Goal: Task Accomplishment & Management: Use online tool/utility

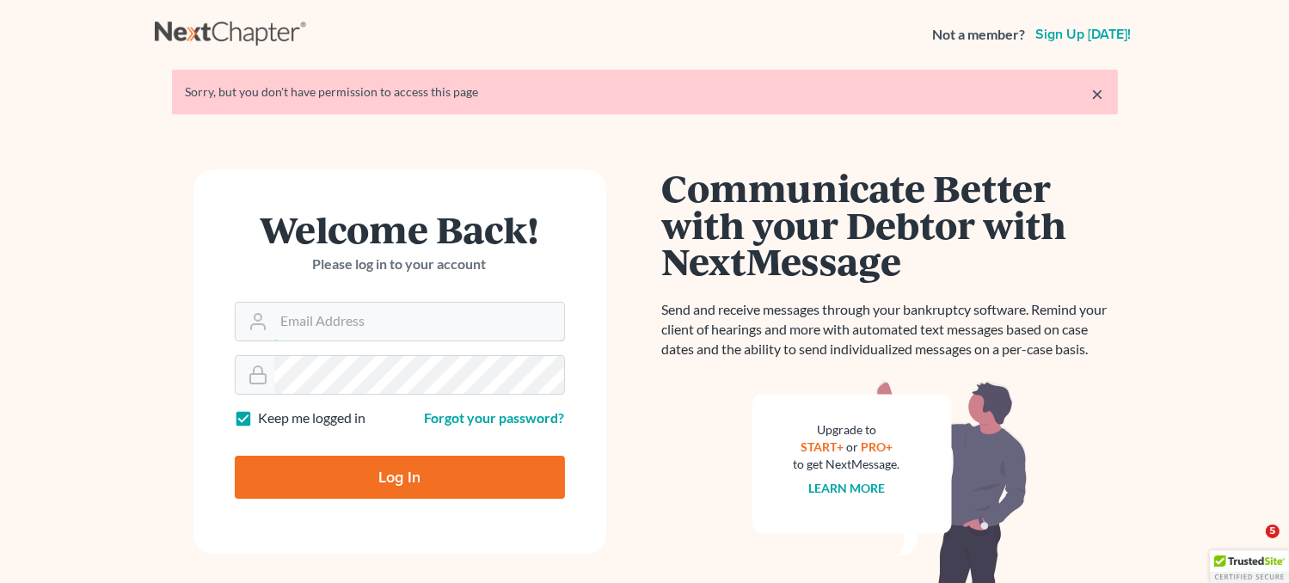
type input "[EMAIL_ADDRESS][DOMAIN_NAME]"
click at [412, 469] on input "Log In" at bounding box center [400, 477] width 330 height 43
type input "Thinking..."
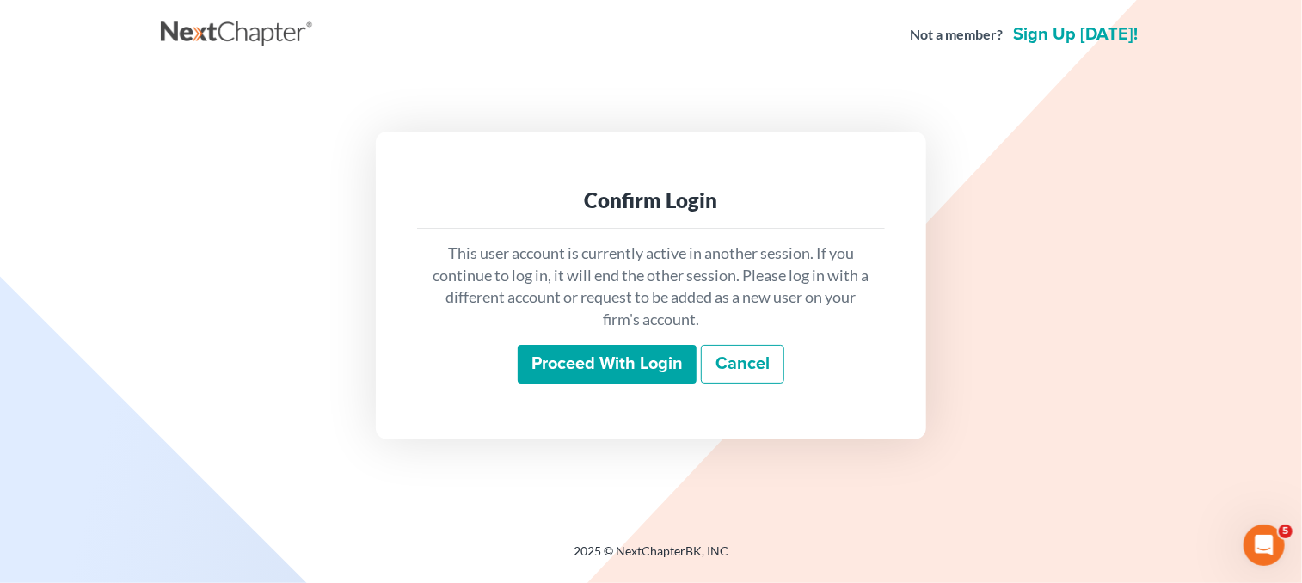
click at [545, 362] on input "Proceed with login" at bounding box center [607, 365] width 179 height 40
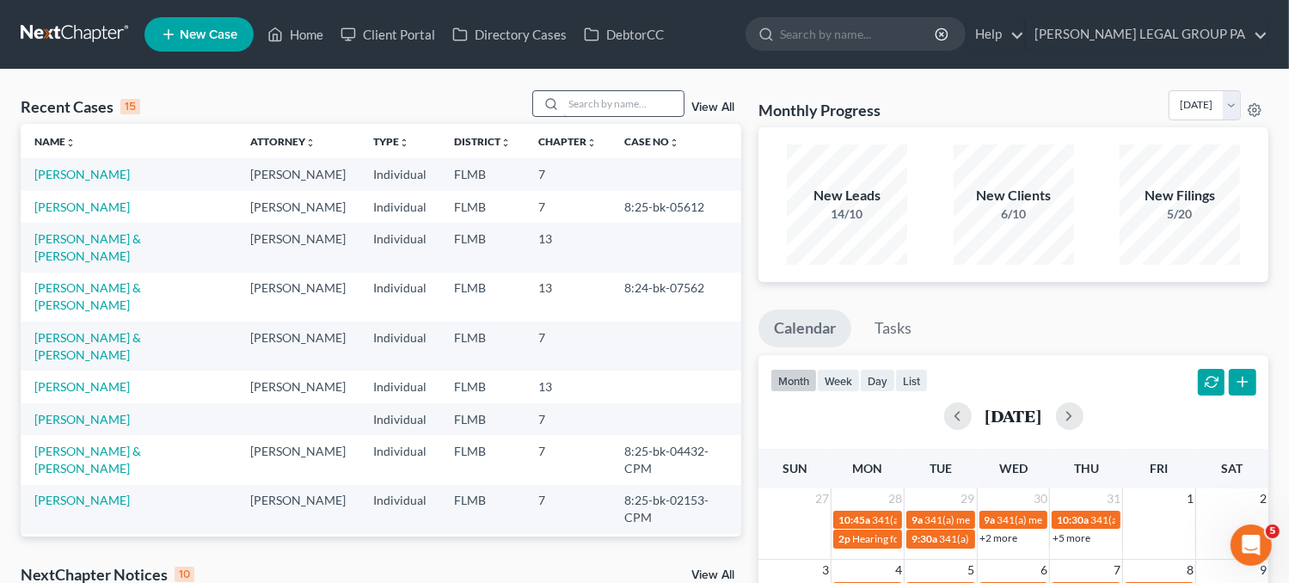
click at [567, 101] on input "search" at bounding box center [623, 103] width 120 height 25
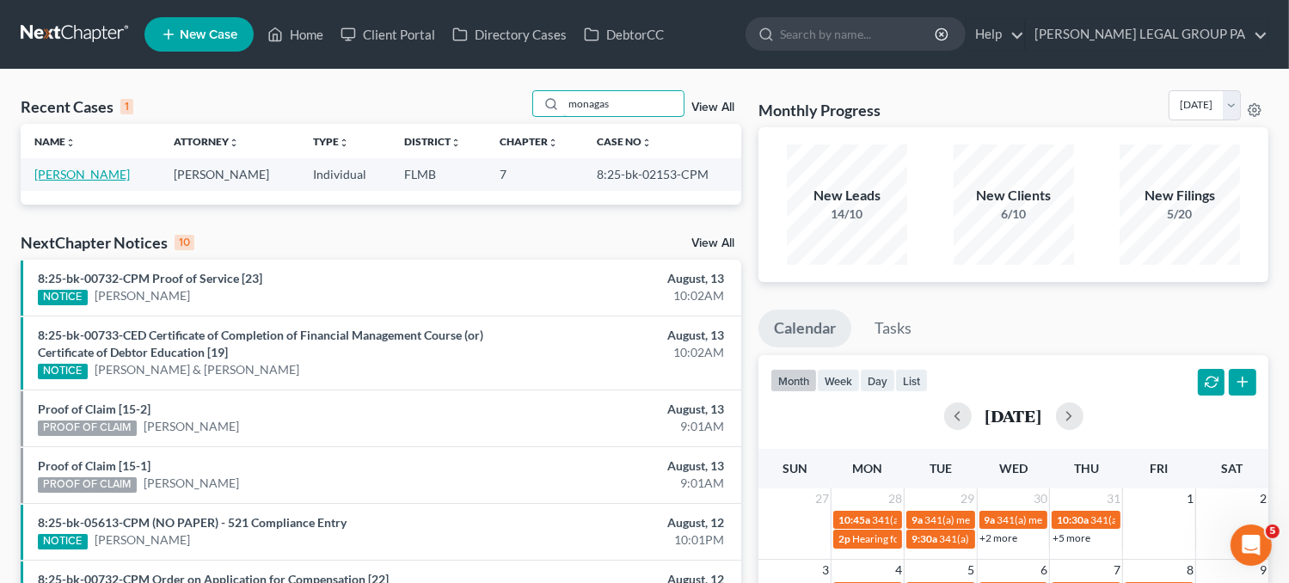
type input "monagas"
click at [101, 173] on link "Monagas, Elaine" at bounding box center [81, 174] width 95 height 15
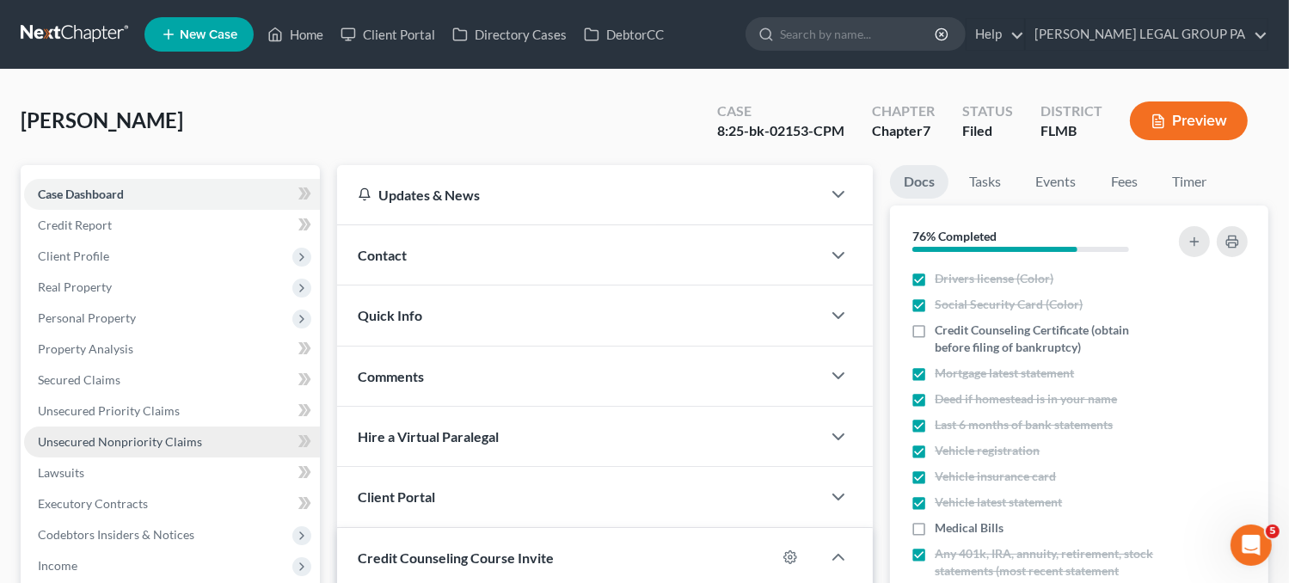
scroll to position [330, 0]
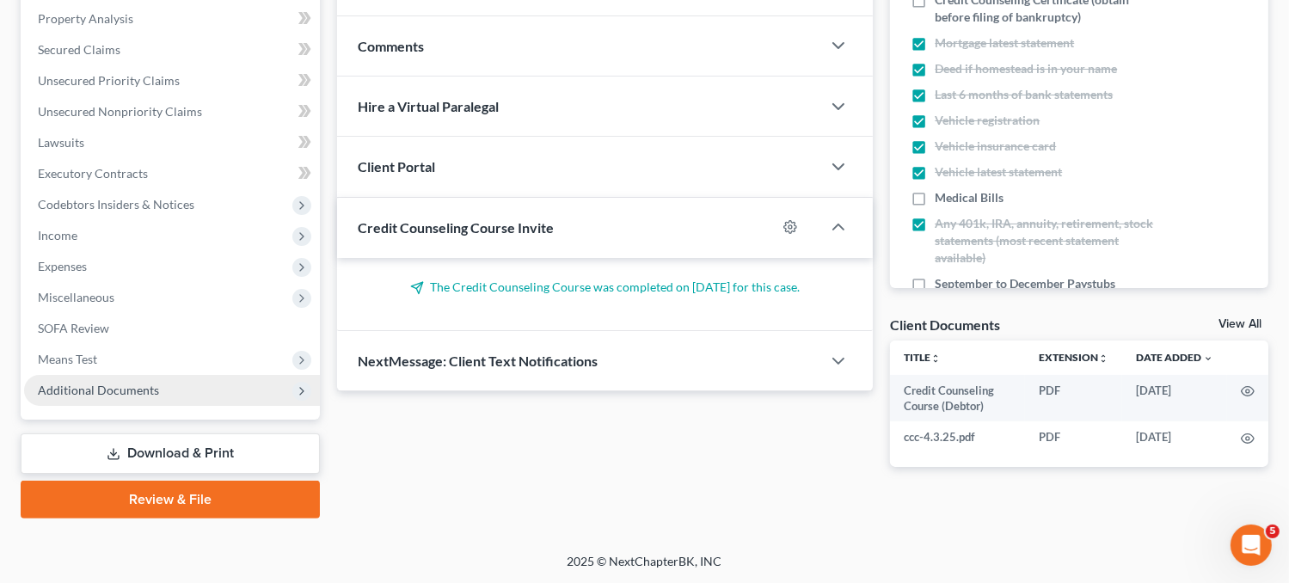
click at [179, 400] on span "Additional Documents" at bounding box center [172, 390] width 296 height 31
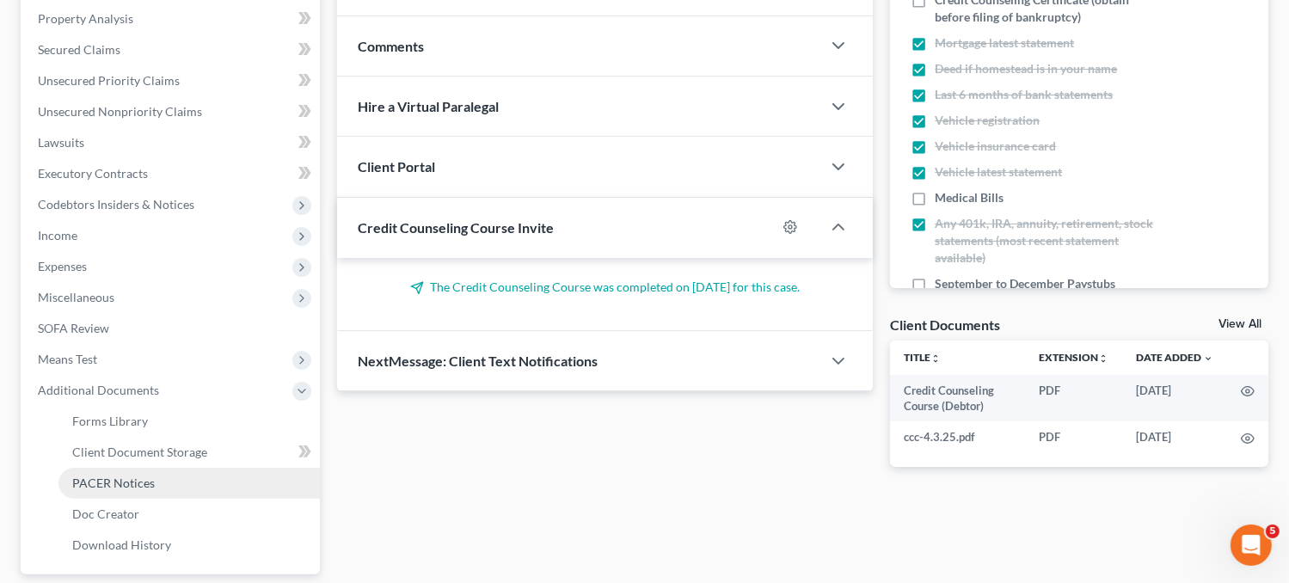
click at [162, 486] on link "PACER Notices" at bounding box center [188, 483] width 261 height 31
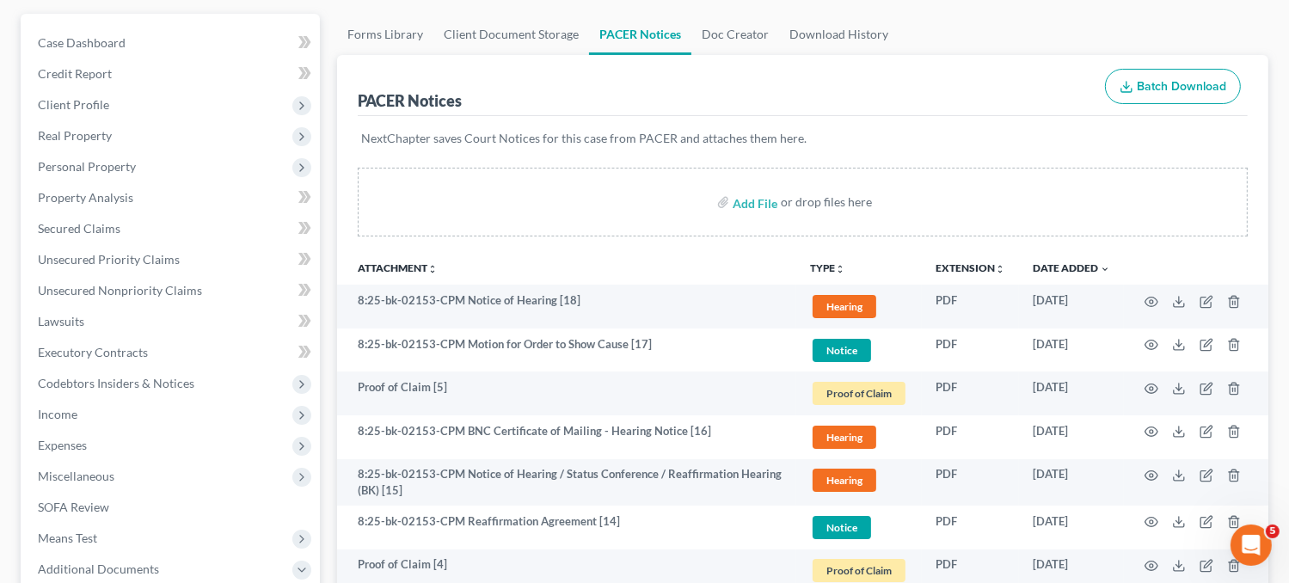
scroll to position [286, 0]
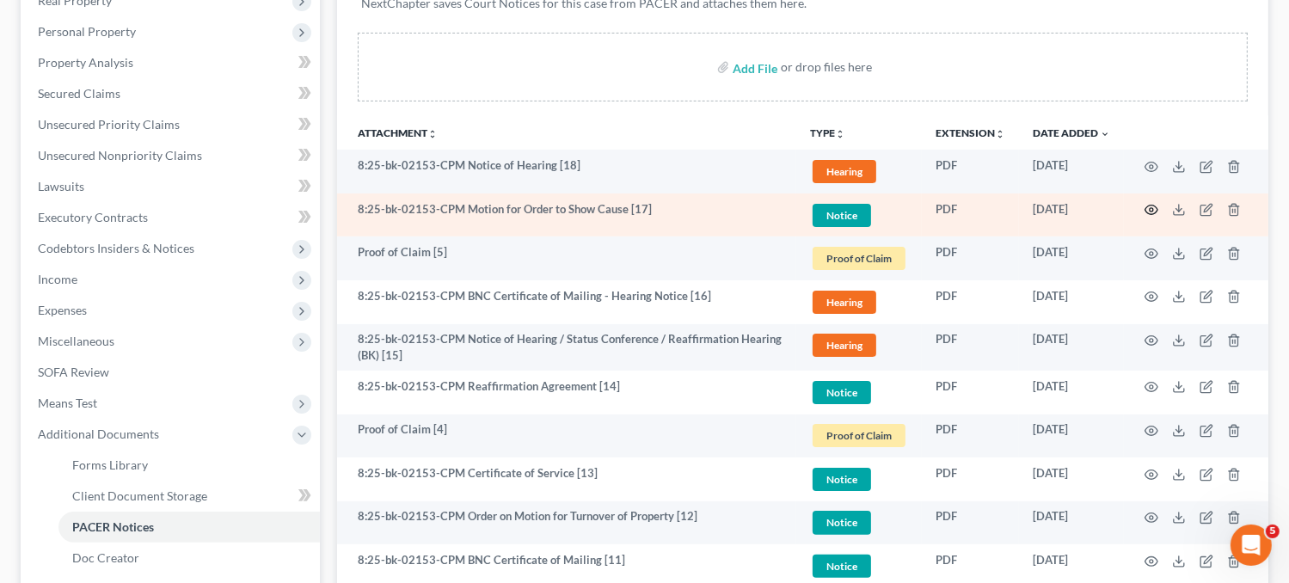
click at [1152, 209] on icon "button" at bounding box center [1151, 210] width 14 height 14
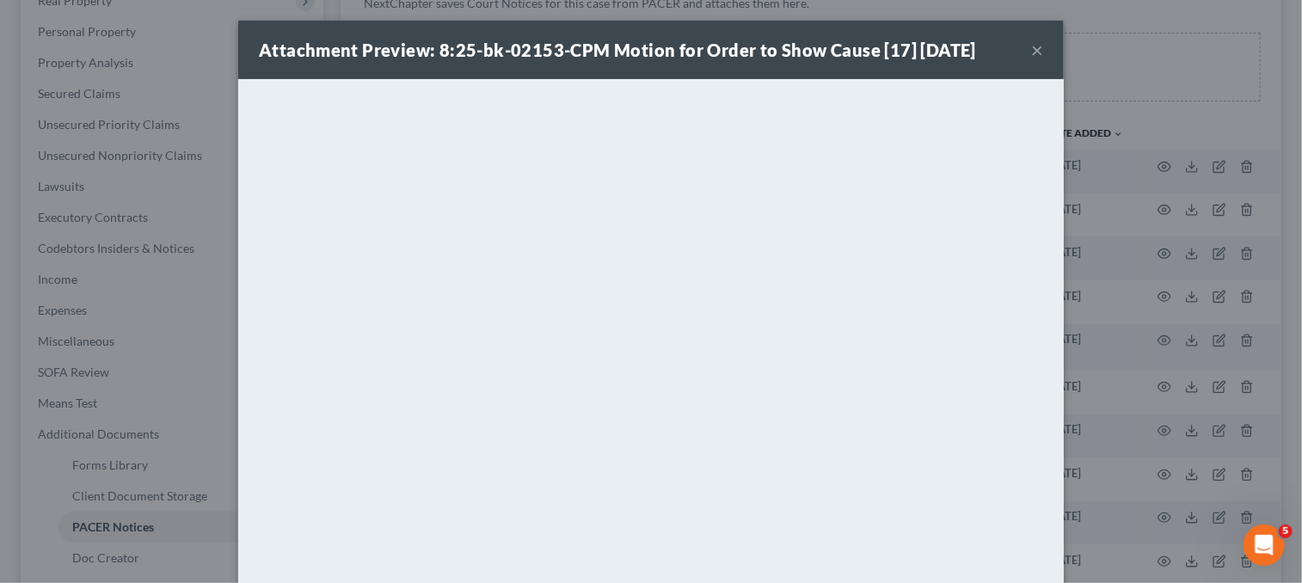
click at [1032, 52] on button "×" at bounding box center [1037, 50] width 12 height 21
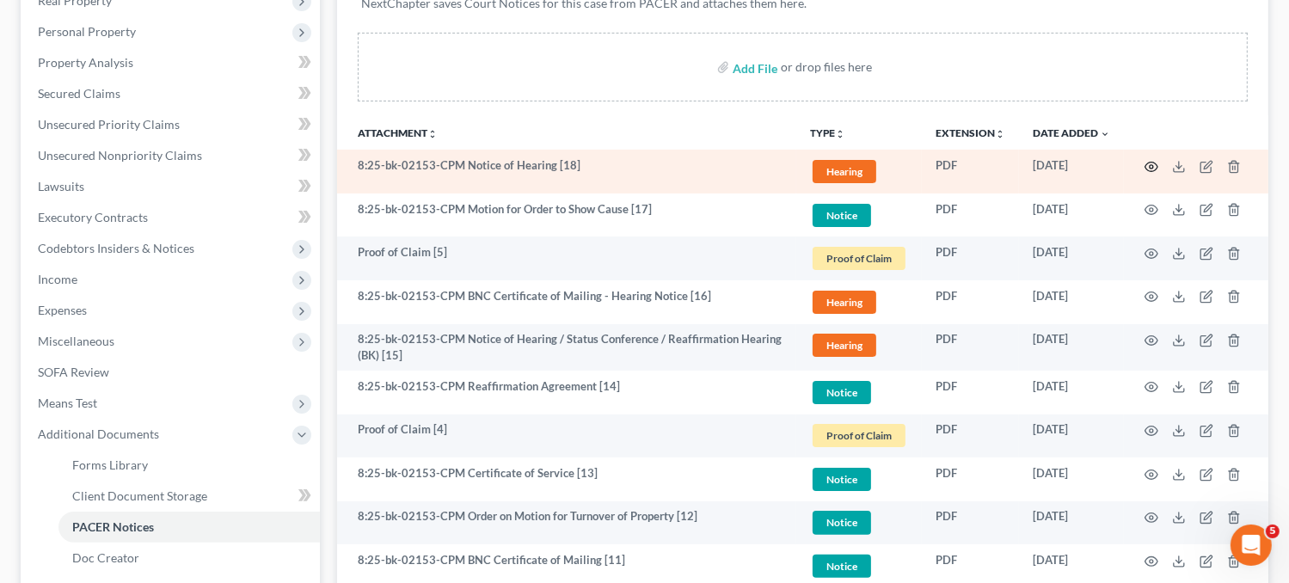
click at [1149, 162] on icon "button" at bounding box center [1151, 167] width 14 height 14
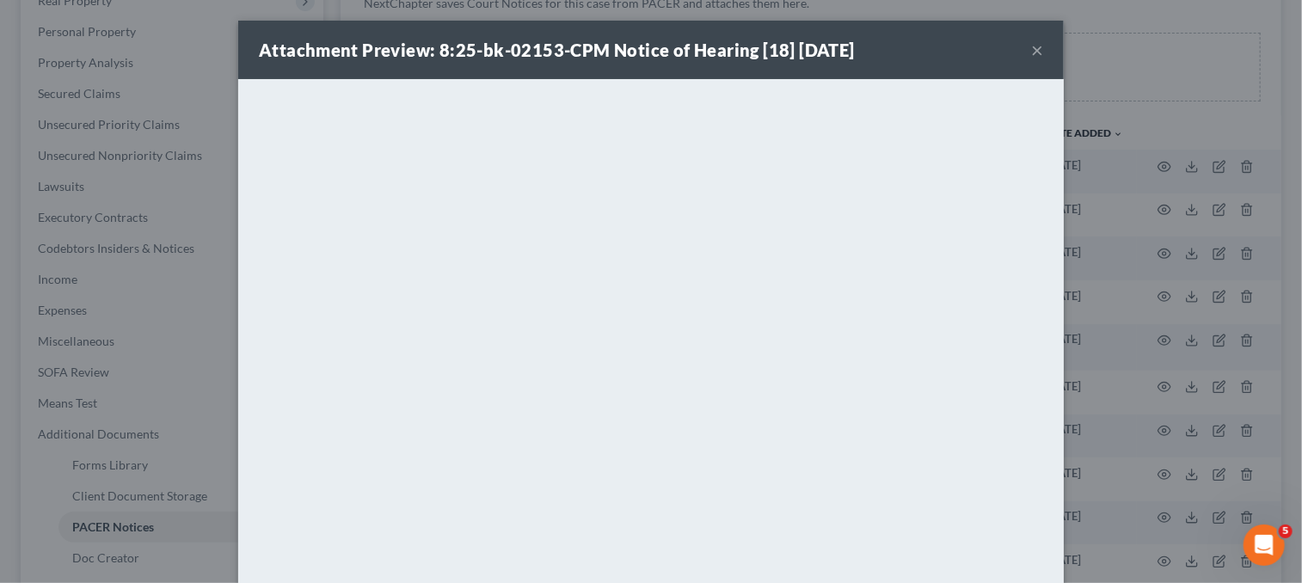
click at [1032, 52] on button "×" at bounding box center [1037, 50] width 12 height 21
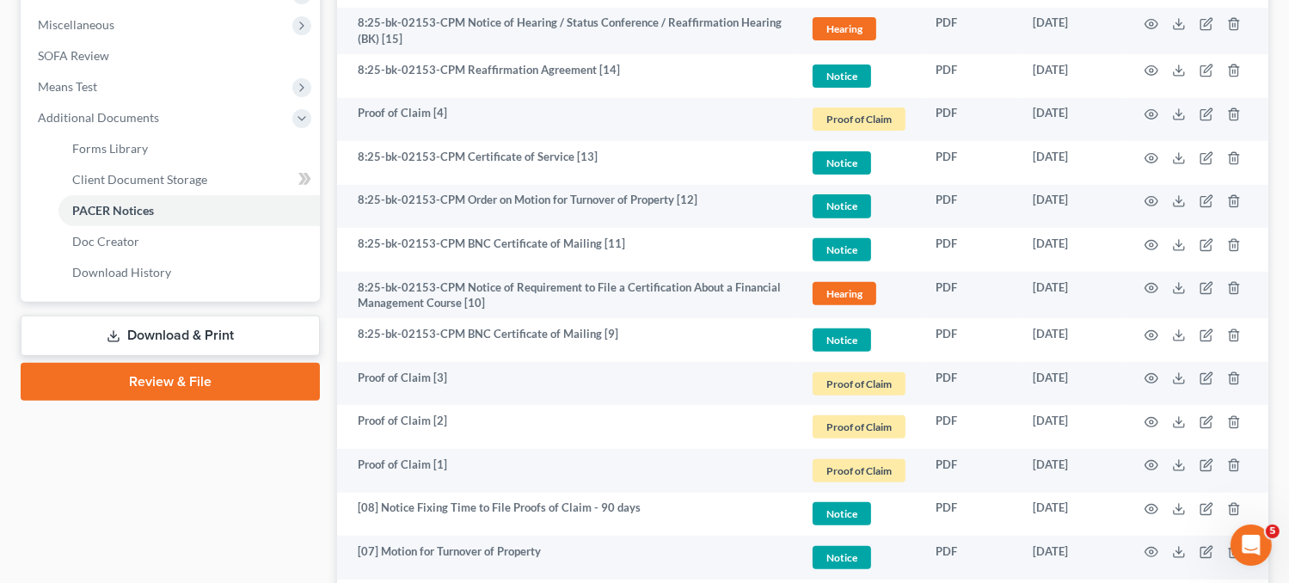
scroll to position [0, 0]
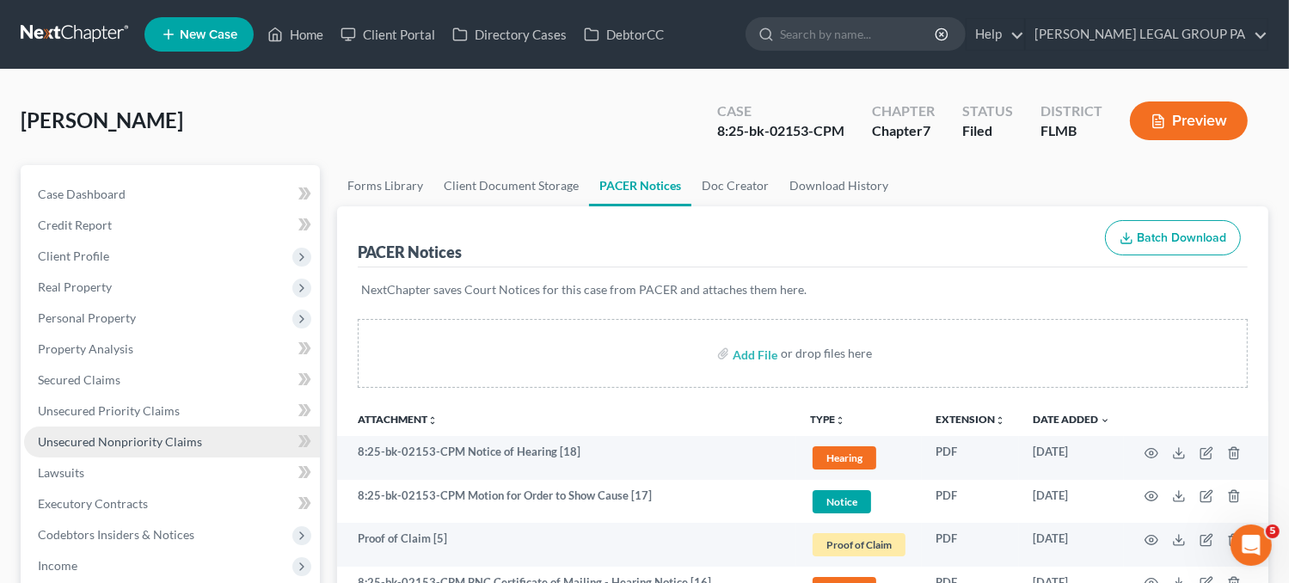
click at [152, 444] on span "Unsecured Nonpriority Claims" at bounding box center [120, 441] width 164 height 15
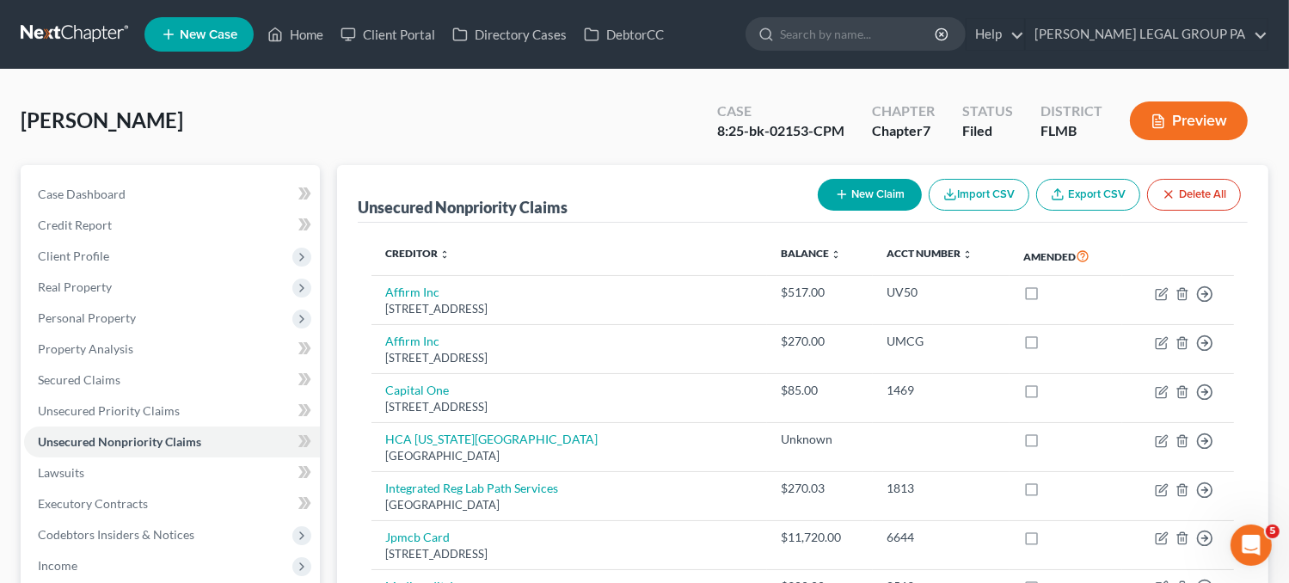
click at [378, 128] on div "Monagas, Elaine Upgraded Case 8:25-bk-02153-CPM Chapter Chapter 7 Status Filed …" at bounding box center [644, 127] width 1247 height 75
click at [47, 31] on link at bounding box center [76, 34] width 110 height 31
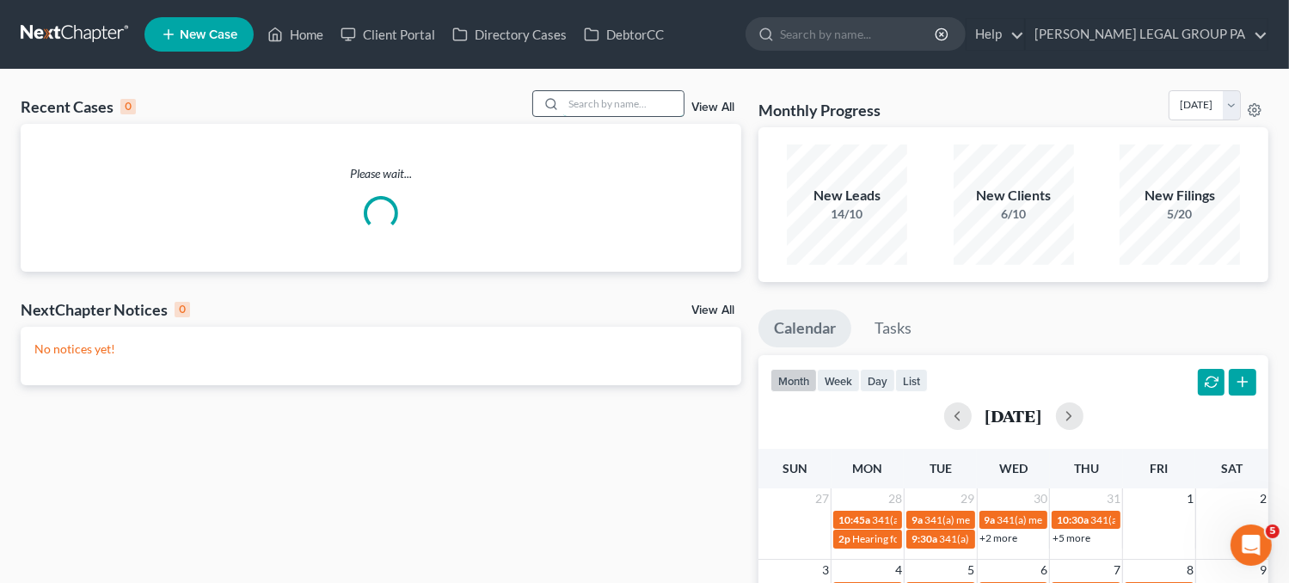
click at [619, 104] on input "search" at bounding box center [623, 103] width 120 height 25
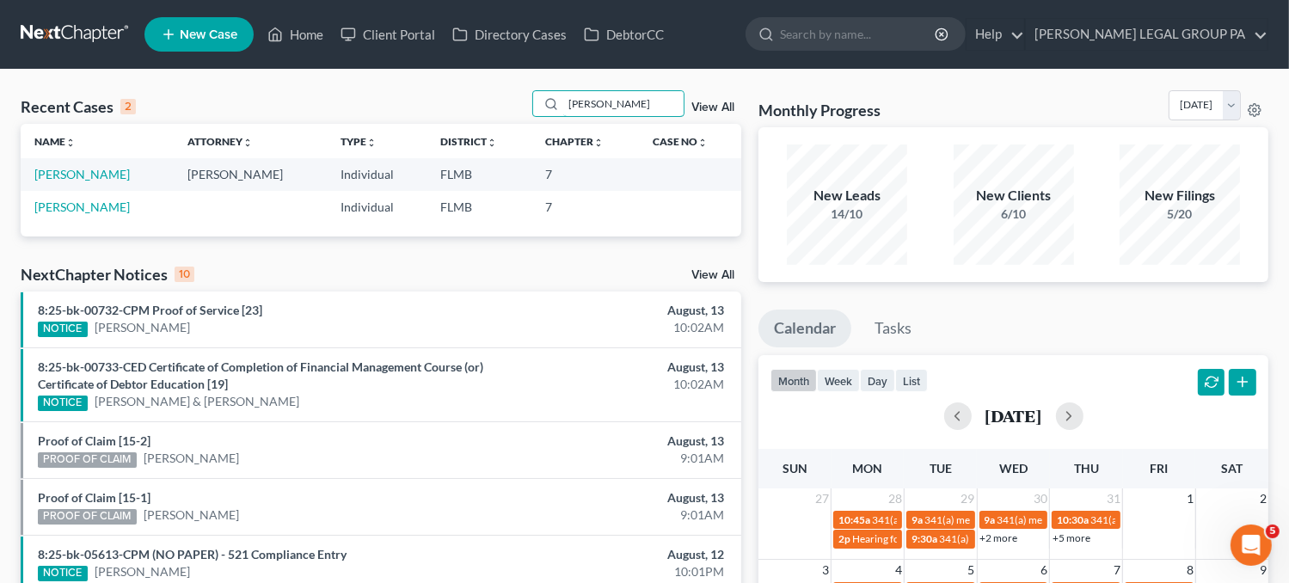
type input "winke"
